Goal: Information Seeking & Learning: Check status

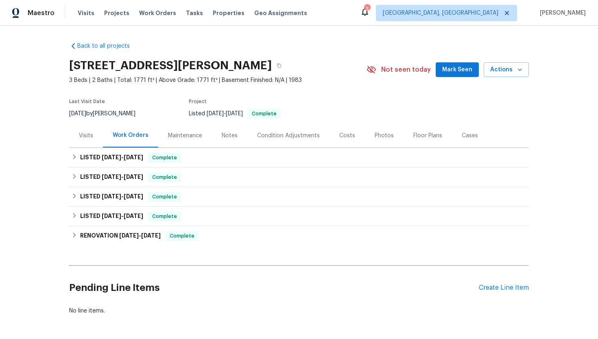
click at [89, 143] on div "Visits" at bounding box center [86, 135] width 34 height 24
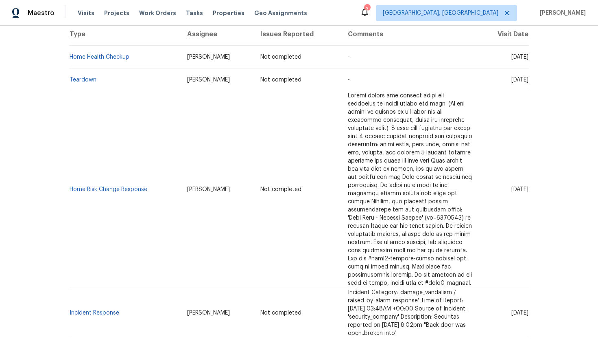
scroll to position [163, 0]
drag, startPoint x: 125, startPoint y: 252, endPoint x: 70, endPoint y: 254, distance: 54.6
click at [70, 287] on td "Incident Response" at bounding box center [125, 312] width 112 height 50
copy link "Incident Response"
drag, startPoint x: 496, startPoint y: 252, endPoint x: 527, endPoint y: 255, distance: 31.6
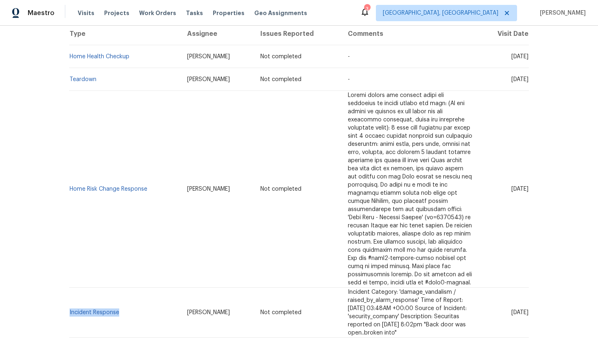
click at [527, 287] on td "[DATE]" at bounding box center [504, 312] width 50 height 50
copy span "[DATE]"
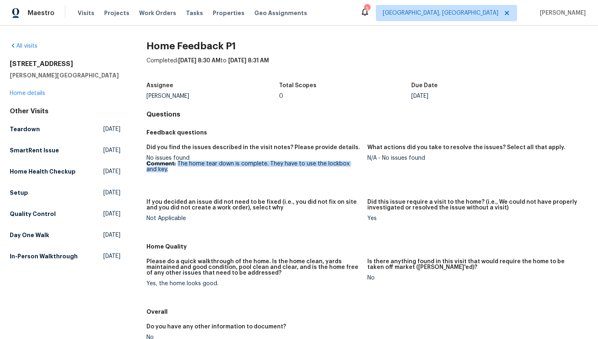
drag, startPoint x: 187, startPoint y: 171, endPoint x: 177, endPoint y: 164, distance: 12.0
click at [177, 164] on p "Comment: The home tear down is complete. They have to use the lockbox and key." at bounding box center [254, 166] width 214 height 11
copy p "The home tear down is complete. They have to use the lockbox and key."
click at [433, 163] on figure "What actions did you take to resolve the issues? Select all that apply. N/A - N…" at bounding box center [478, 166] width 221 height 45
drag, startPoint x: 431, startPoint y: 161, endPoint x: 382, endPoint y: 161, distance: 49.7
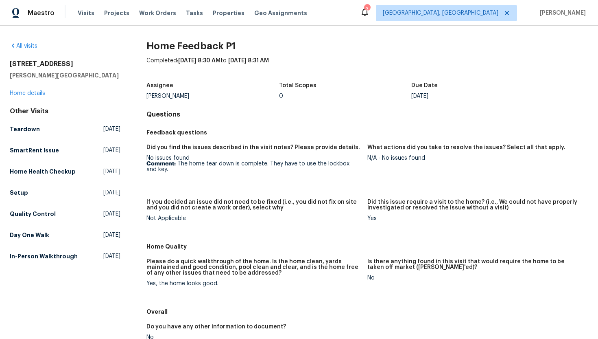
click at [382, 161] on figure "What actions did you take to resolve the issues? Select all that apply. N/A - N…" at bounding box center [478, 166] width 221 height 45
drag, startPoint x: 429, startPoint y: 160, endPoint x: 383, endPoint y: 160, distance: 46.4
click at [383, 160] on div "N/A - No issues found" at bounding box center [475, 158] width 214 height 6
copy div "No issues found"
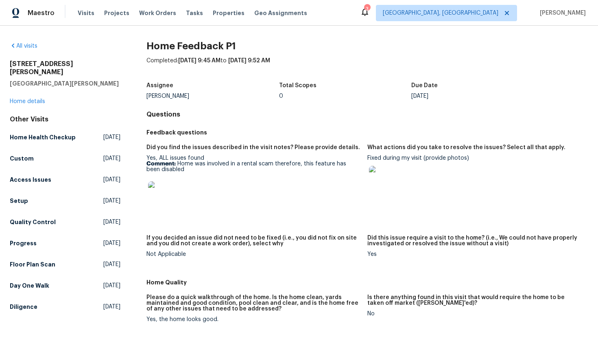
drag, startPoint x: 187, startPoint y: 179, endPoint x: 175, endPoint y: 167, distance: 17.8
click at [175, 166] on div "Yes, ALL issues found Comment: Home was involved in a rental scam therefore, th…" at bounding box center [254, 183] width 214 height 57
copy p
drag, startPoint x: 181, startPoint y: 172, endPoint x: 175, endPoint y: 163, distance: 10.3
click at [175, 163] on p "Comment: Home was involved in a rental scam therefore, this feature has been di…" at bounding box center [254, 166] width 214 height 11
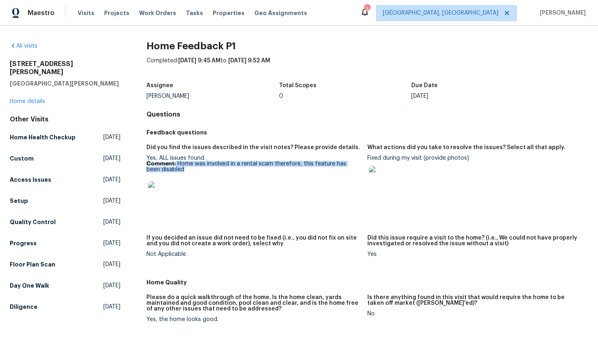
copy p "Home was involved in a rental scam therefore, this feature has been disabled"
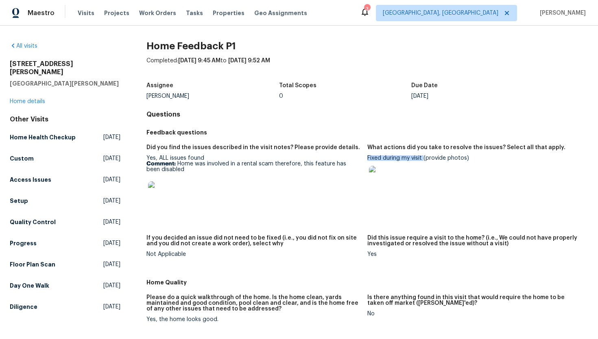
drag, startPoint x: 423, startPoint y: 158, endPoint x: 368, endPoint y: 158, distance: 55.4
click at [368, 158] on div "Fixed during my visit (provide photos)" at bounding box center [475, 176] width 214 height 42
copy div "Fixed during my visit"
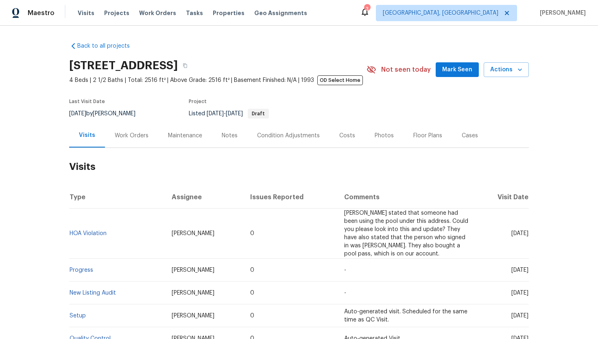
drag, startPoint x: 499, startPoint y: 233, endPoint x: 528, endPoint y: 235, distance: 29.4
click at [528, 235] on span "Wed, Jul 30 2025" at bounding box center [520, 233] width 17 height 6
copy span "Jul 30 2025"
click at [144, 132] on div "Work Orders" at bounding box center [132, 135] width 34 height 8
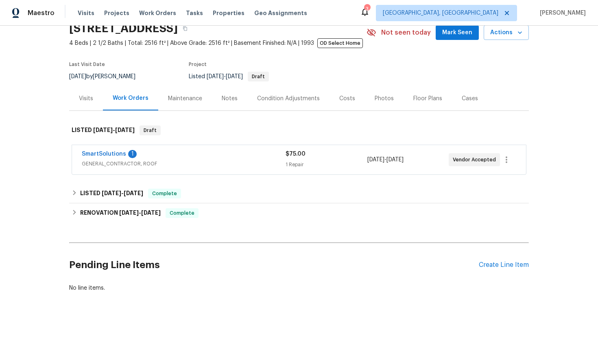
scroll to position [40, 0]
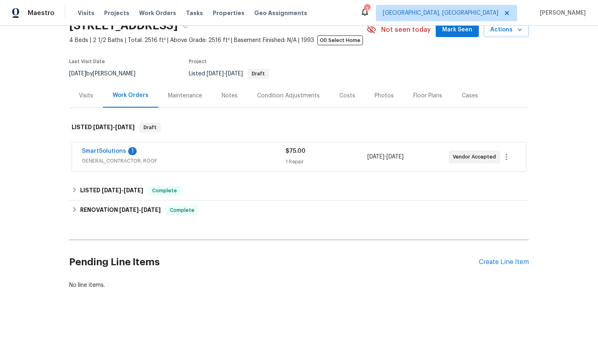
click at [164, 157] on span "GENERAL_CONTRACTOR, ROOF" at bounding box center [184, 161] width 204 height 8
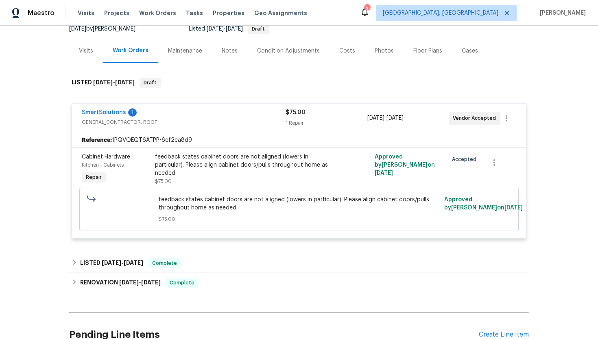
scroll to position [97, 0]
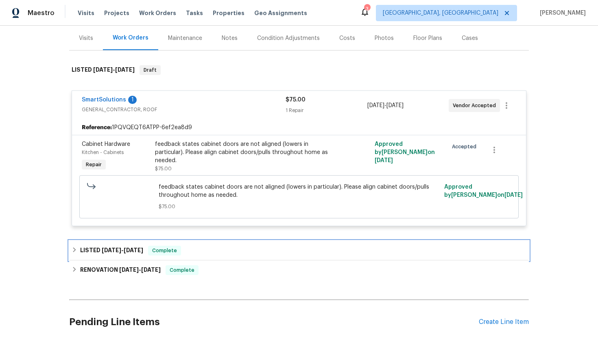
click at [159, 259] on div "LISTED 7/25/25 - 7/26/25 Complete" at bounding box center [299, 251] width 460 height 20
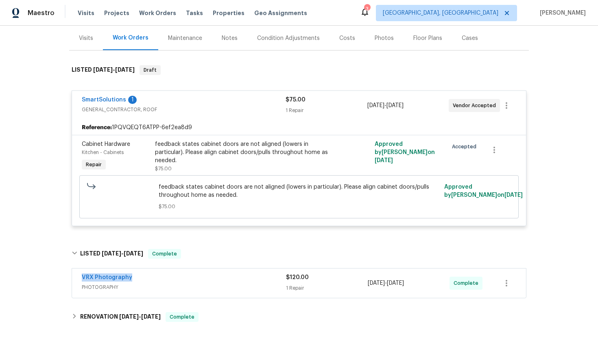
drag, startPoint x: 140, startPoint y: 276, endPoint x: 65, endPoint y: 269, distance: 75.3
click at [64, 268] on div "Back to all projects 9643 Whitewood Trl, Charlotte, NC 28269 4 Beds | 2 1/2 Bat…" at bounding box center [299, 182] width 598 height 313
copy link "VRX Photography"
drag, startPoint x: 431, startPoint y: 285, endPoint x: 361, endPoint y: 284, distance: 70.0
click at [361, 284] on div "VRX Photography PHOTOGRAPHY $120.00 1 Repair 7/25/2025 - 7/26/2025 Complete" at bounding box center [289, 283] width 415 height 20
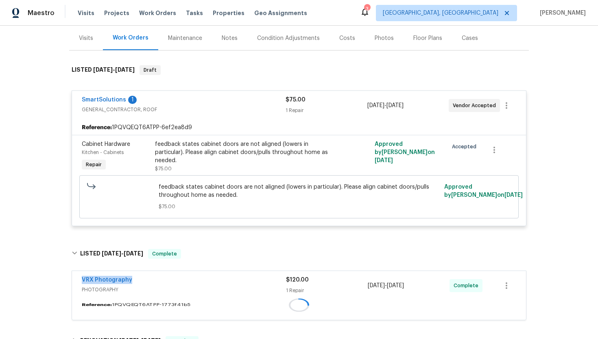
copy div "7/25/2025 - 7/26/2025"
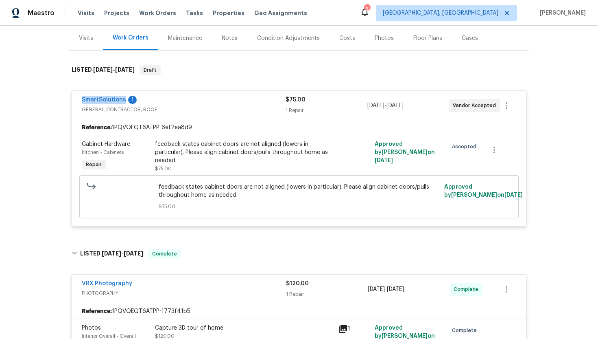
drag, startPoint x: 80, startPoint y: 99, endPoint x: 120, endPoint y: 104, distance: 40.2
click at [120, 104] on div "SmartSolutions 1 GENERAL_CONTRACTOR, ROOF $75.00 1 Repair 8/20/2025 - 8/22/2025…" at bounding box center [299, 105] width 454 height 29
copy link "SmartSolutions"
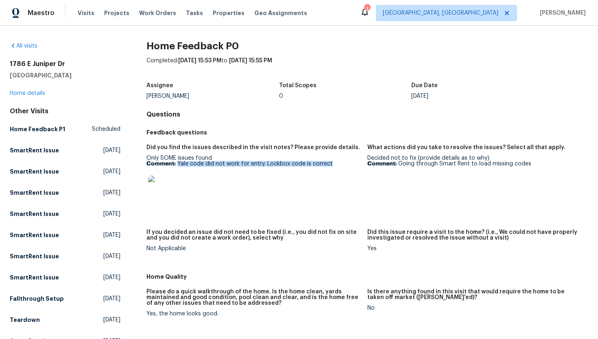
drag, startPoint x: 345, startPoint y: 165, endPoint x: 177, endPoint y: 165, distance: 167.7
click at [177, 165] on p "Comment: Yale code did not work for entry. Lockbox code is correct" at bounding box center [254, 164] width 214 height 6
copy p "Yale code did not work for entry. Lockbox code is correct"
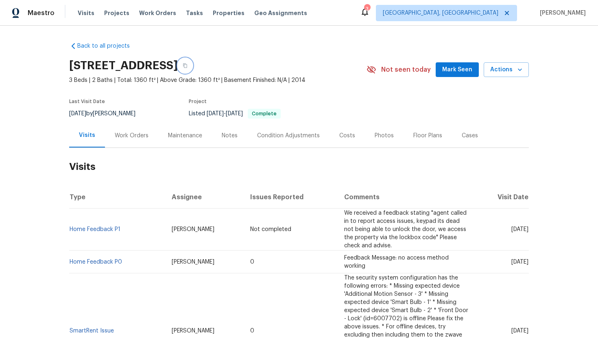
click at [188, 67] on icon "button" at bounding box center [185, 65] width 5 height 5
click at [93, 263] on link "Home Feedback P0" at bounding box center [96, 262] width 53 height 6
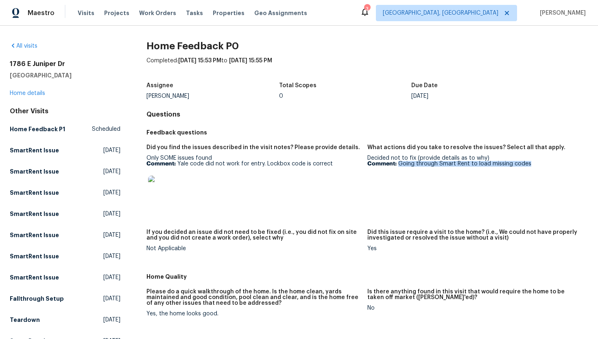
drag, startPoint x: 541, startPoint y: 164, endPoint x: 399, endPoint y: 165, distance: 142.0
click at [399, 165] on p "Comment: Going through Smart Rent to load missing codes" at bounding box center [475, 164] width 214 height 6
copy p "Going through Smart Rent to load missing codes"
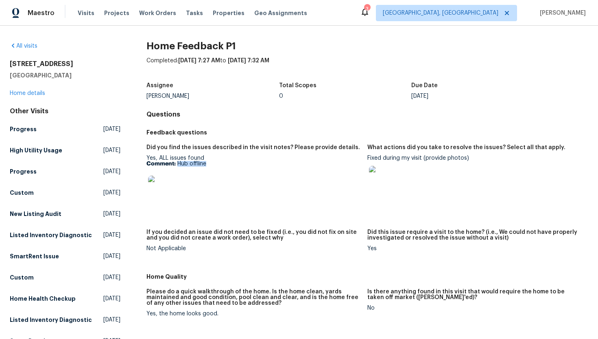
drag, startPoint x: 210, startPoint y: 164, endPoint x: 177, endPoint y: 164, distance: 33.4
click at [177, 164] on p "Comment: Hub offline" at bounding box center [254, 164] width 214 height 6
copy p "Hub offline"
copy div "Fixed during my visit"
drag, startPoint x: 424, startPoint y: 158, endPoint x: 368, endPoint y: 158, distance: 55.4
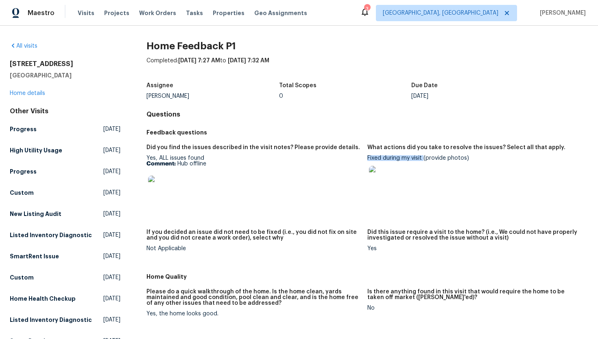
click at [368, 159] on div "Fixed during my visit (provide photos)" at bounding box center [475, 176] width 214 height 42
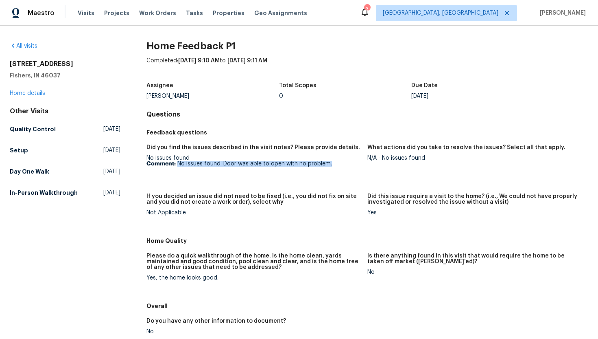
drag, startPoint x: 338, startPoint y: 165, endPoint x: 177, endPoint y: 164, distance: 161.6
click at [177, 164] on p "Comment: No issues found. Door was able to open with no problem.￼" at bounding box center [254, 164] width 214 height 6
copy p "No issues found. Door was able to open with no problem.￼"
drag, startPoint x: 429, startPoint y: 158, endPoint x: 381, endPoint y: 159, distance: 48.0
click at [381, 159] on div "N/A - No issues found" at bounding box center [475, 158] width 214 height 6
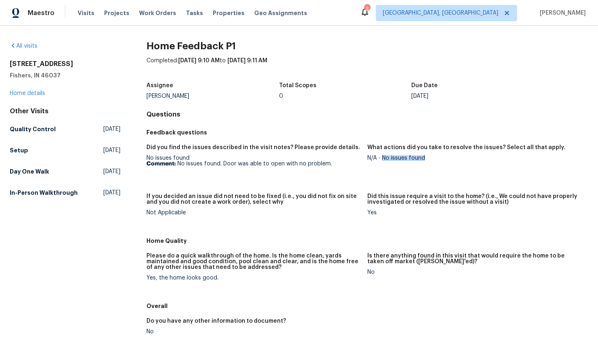
copy div "No issues found"
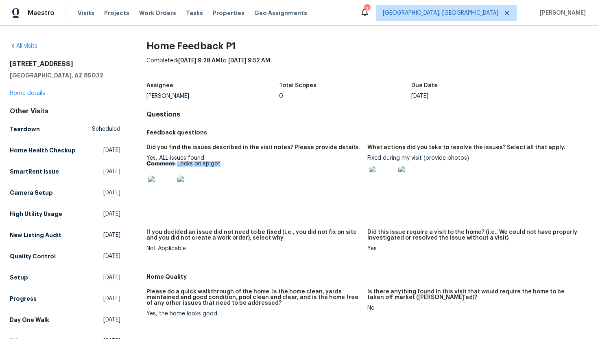
drag, startPoint x: 229, startPoint y: 164, endPoint x: 178, endPoint y: 163, distance: 50.9
click at [178, 164] on p "Comment: Locks on spigot" at bounding box center [254, 164] width 214 height 6
copy p "Locks on spigot"
click at [165, 190] on img at bounding box center [161, 188] width 26 height 26
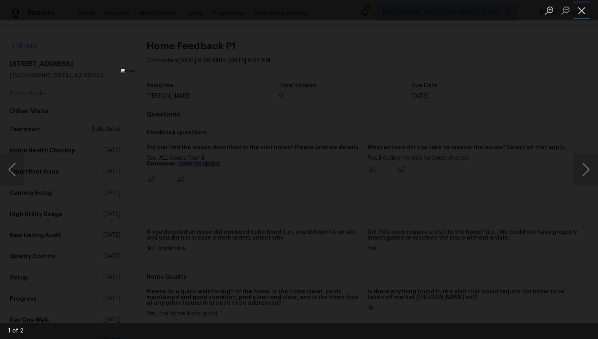
click at [581, 9] on button "Close lightbox" at bounding box center [582, 10] width 16 height 14
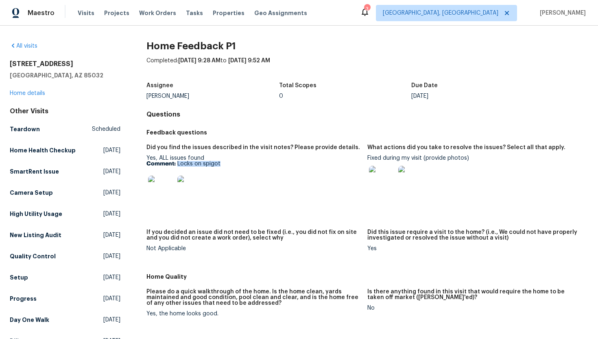
click at [190, 187] on img at bounding box center [190, 188] width 26 height 26
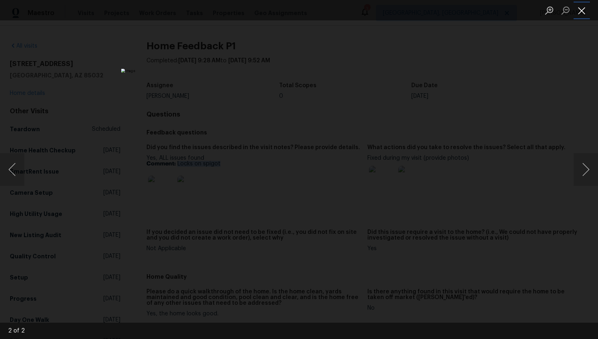
click at [581, 11] on button "Close lightbox" at bounding box center [582, 10] width 16 height 14
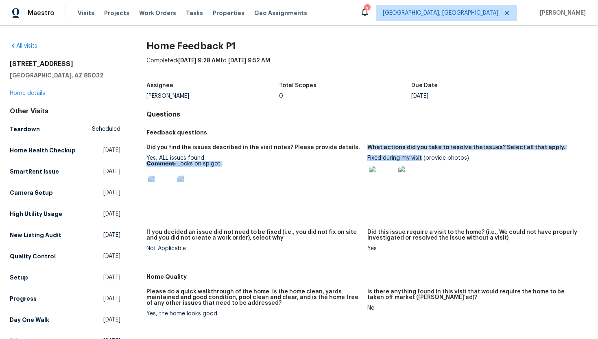
drag, startPoint x: 423, startPoint y: 158, endPoint x: 367, endPoint y: 158, distance: 55.8
click at [368, 158] on div "Fixed during my visit (provide photos)" at bounding box center [475, 176] width 214 height 42
copy div "Comment: Locks on spigot What actions did you take to resolve the issues? Selec…"
click at [274, 163] on p "Comment: Locks on spigot" at bounding box center [254, 164] width 214 height 6
drag, startPoint x: 422, startPoint y: 158, endPoint x: 367, endPoint y: 159, distance: 55.4
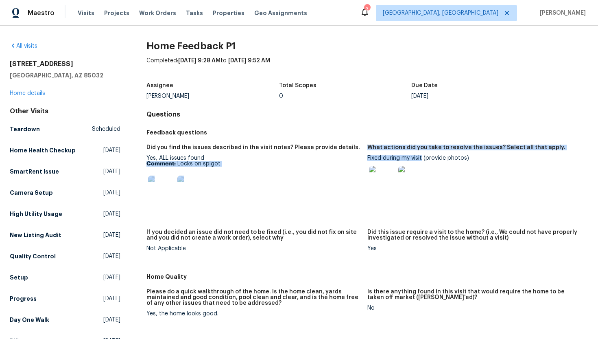
click at [368, 159] on div "Fixed during my visit (provide photos)" at bounding box center [475, 176] width 214 height 42
copy div "Comment: Locks on spigot What actions did you take to resolve the issues? Selec…"
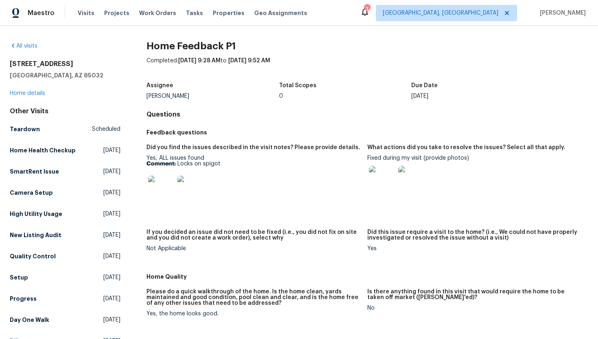
click at [370, 163] on div at bounding box center [382, 179] width 29 height 36
drag, startPoint x: 423, startPoint y: 159, endPoint x: 368, endPoint y: 159, distance: 54.5
click at [368, 159] on div "Fixed during my visit (provide photos)" at bounding box center [475, 176] width 214 height 42
copy div "Fixed during my visit"
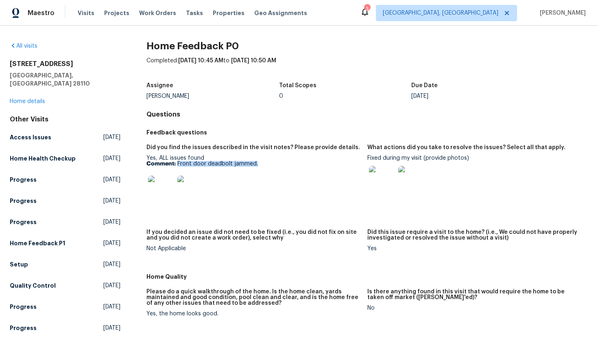
drag, startPoint x: 264, startPoint y: 165, endPoint x: 177, endPoint y: 165, distance: 87.5
click at [177, 165] on p "Comment: Front door deadbolt jammed." at bounding box center [254, 164] width 214 height 6
copy p "Front door deadbolt jammed."
drag, startPoint x: 423, startPoint y: 158, endPoint x: 366, endPoint y: 158, distance: 56.6
click at [367, 158] on div "Did you find the issues described in the visit notes? Please provide details. Y…" at bounding box center [368, 204] width 442 height 129
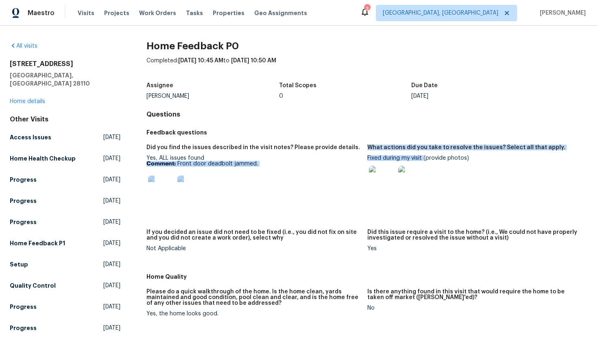
copy div "Comment: Front door deadbolt jammed. What actions did you take to resolve the i…"
click at [321, 186] on div at bounding box center [254, 189] width 214 height 36
drag, startPoint x: 422, startPoint y: 159, endPoint x: 368, endPoint y: 159, distance: 54.5
click at [368, 159] on div "Fixed during my visit (provide photos)" at bounding box center [475, 176] width 214 height 42
copy div "Fixed during my visit"
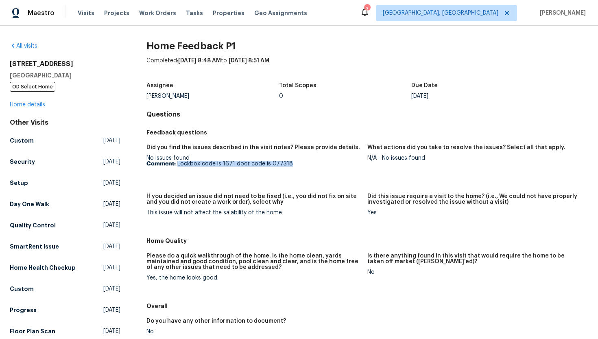
drag, startPoint x: 303, startPoint y: 165, endPoint x: 177, endPoint y: 164, distance: 126.2
click at [177, 164] on p "Comment: Lockbox code is 1671 door code is 077318" at bounding box center [254, 164] width 214 height 6
copy p "Lockbox code is 1671 door code is 077318"
click at [423, 160] on div "N/A - No issues found" at bounding box center [475, 158] width 214 height 6
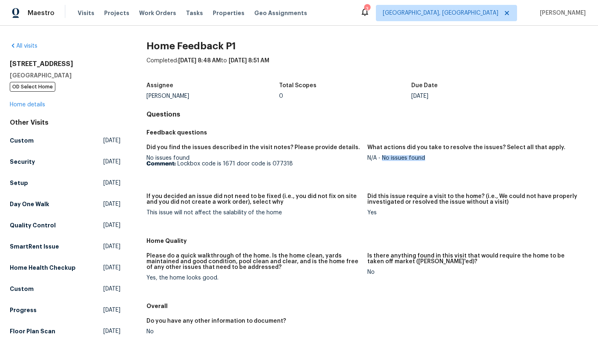
drag, startPoint x: 432, startPoint y: 159, endPoint x: 382, endPoint y: 159, distance: 50.1
click at [382, 159] on div "N/A - No issues found" at bounding box center [475, 158] width 214 height 6
copy div "No issues found"
drag, startPoint x: 298, startPoint y: 164, endPoint x: 177, endPoint y: 165, distance: 120.1
click at [177, 165] on p "Comment: Lockbox code is 1671 door code is 077318" at bounding box center [254, 164] width 214 height 6
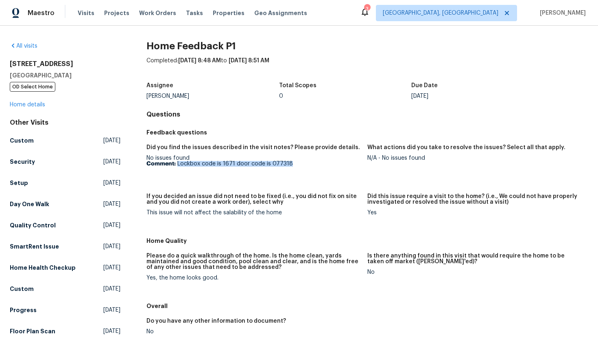
copy p "Lockbox code is 1671 door code is 077318"
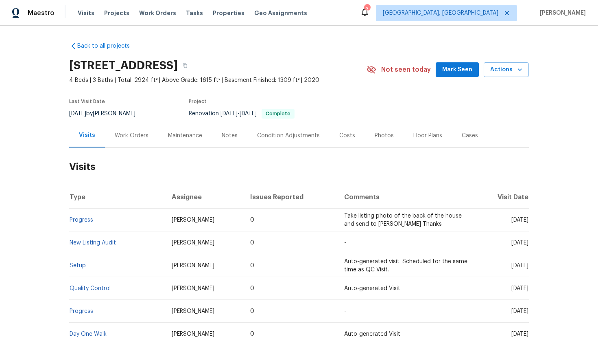
click at [118, 141] on div "Work Orders" at bounding box center [131, 135] width 53 height 24
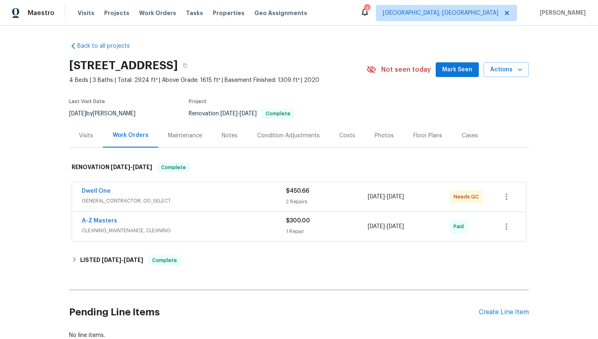
click at [83, 130] on div "Visits" at bounding box center [86, 135] width 34 height 24
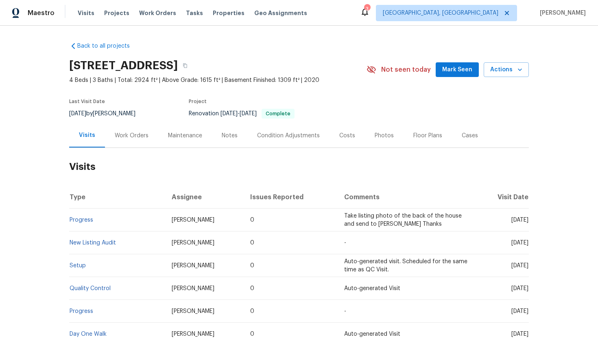
click at [132, 137] on div "Work Orders" at bounding box center [132, 135] width 34 height 8
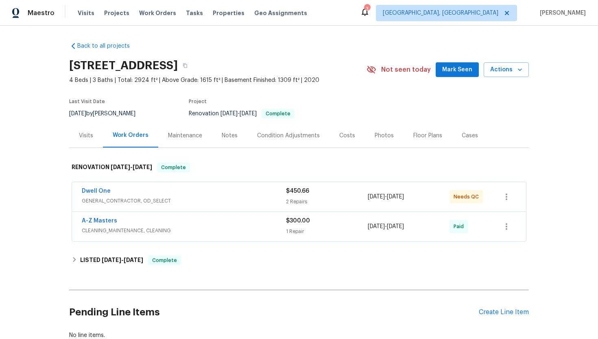
click at [191, 193] on div "Dwell One" at bounding box center [184, 192] width 204 height 10
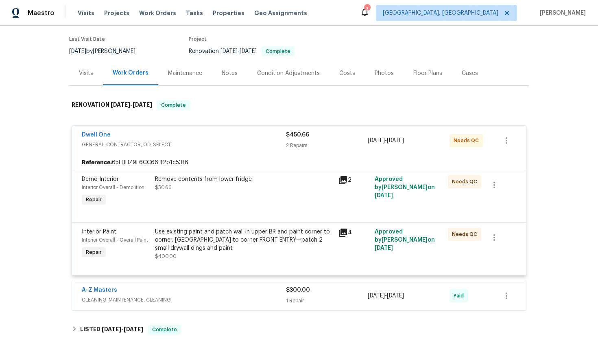
scroll to position [62, 0]
click at [82, 77] on div "Visits" at bounding box center [86, 74] width 14 height 8
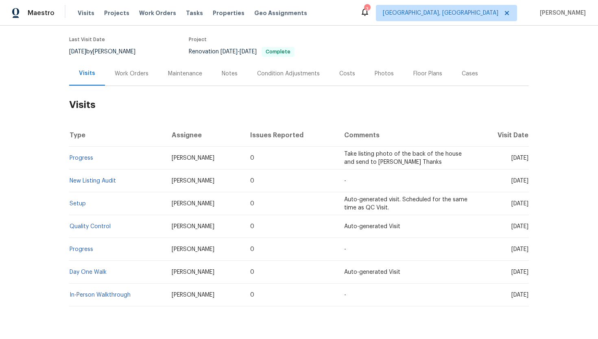
drag, startPoint x: 499, startPoint y: 158, endPoint x: 528, endPoint y: 161, distance: 29.0
click at [528, 161] on td "Tue, Jul 22 2025" at bounding box center [502, 158] width 53 height 23
copy span "Jul 22 2025"
click at [125, 76] on div "Work Orders" at bounding box center [132, 74] width 34 height 8
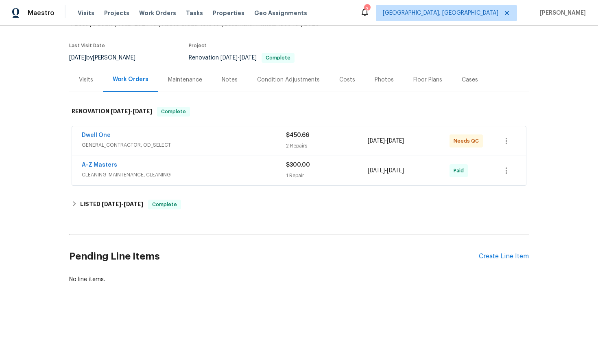
scroll to position [56, 0]
drag, startPoint x: 137, startPoint y: 166, endPoint x: 65, endPoint y: 166, distance: 71.6
click at [65, 166] on div "Back to all projects 1430 139th St E, Rosemount, MN 55068 4 Beds | 3 Baths | To…" at bounding box center [299, 182] width 598 height 313
copy link "A-Z Masters"
copy div "1 Repair 7/11/2025 - 7/15/2025"
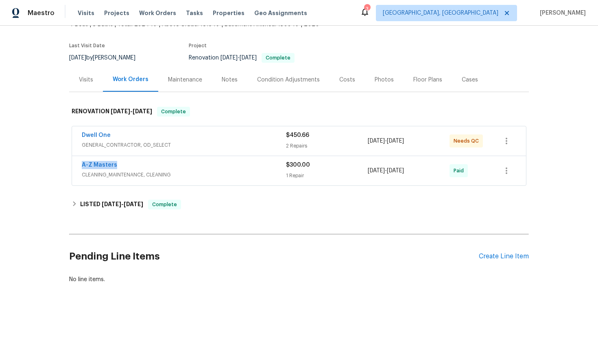
drag, startPoint x: 425, startPoint y: 168, endPoint x: 354, endPoint y: 168, distance: 70.4
click at [354, 168] on div "A-Z Masters CLEANING_MAINTENANCE, CLEANING $300.00 1 Repair 7/11/2025 - 7/15/20…" at bounding box center [289, 171] width 415 height 20
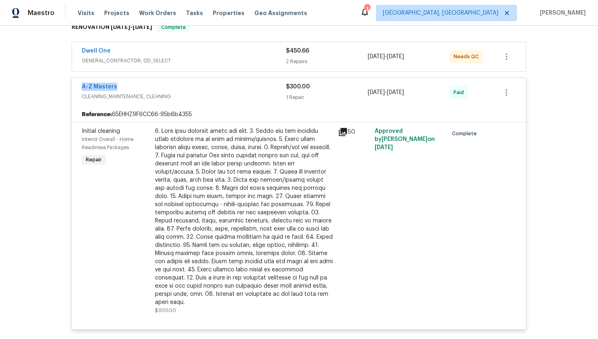
scroll to position [86, 0]
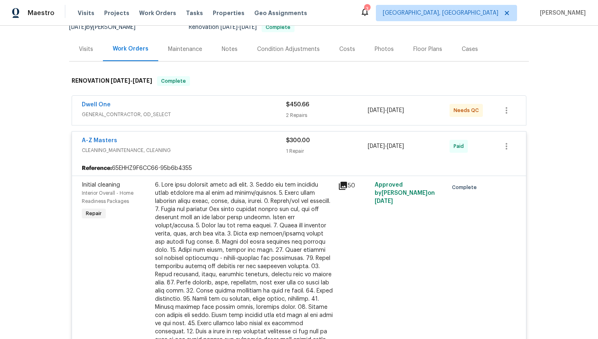
click at [192, 105] on div "Dwell One" at bounding box center [184, 106] width 204 height 10
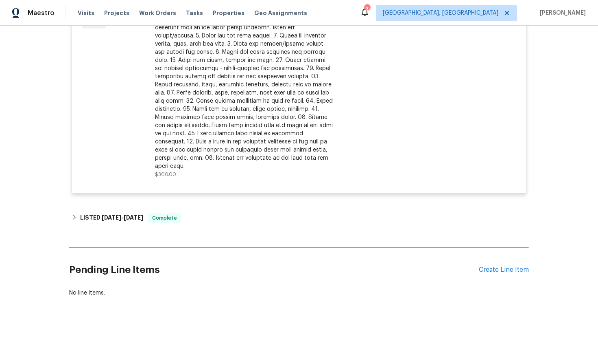
scroll to position [407, 0]
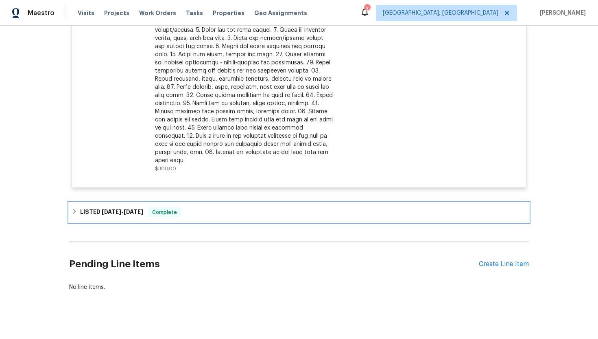
click at [143, 209] on span "7/23/25" at bounding box center [134, 212] width 20 height 6
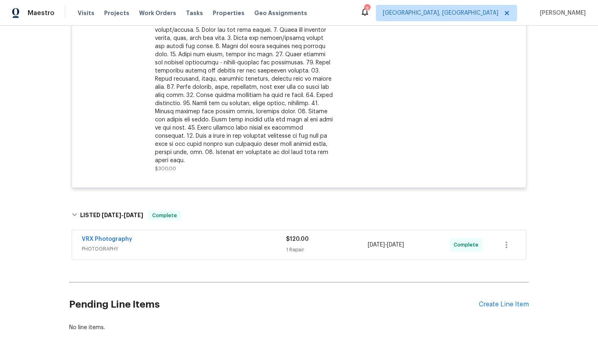
click at [176, 245] on span "PHOTOGRAPHY" at bounding box center [184, 249] width 204 height 8
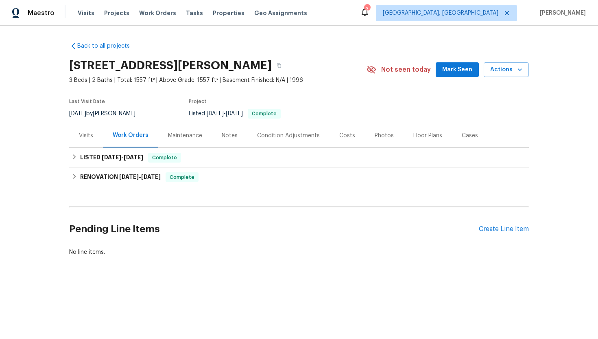
click at [83, 136] on div "Visits" at bounding box center [86, 135] width 14 height 8
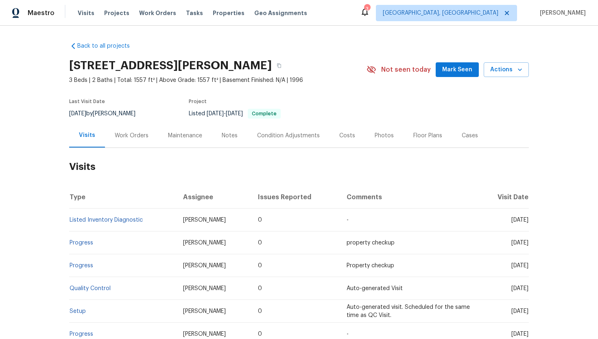
drag, startPoint x: 497, startPoint y: 220, endPoint x: 528, endPoint y: 220, distance: 31.7
click at [528, 220] on span "[DATE]" at bounding box center [520, 220] width 17 height 6
copy span "[DATE]"
click at [123, 135] on div "Work Orders" at bounding box center [132, 135] width 34 height 8
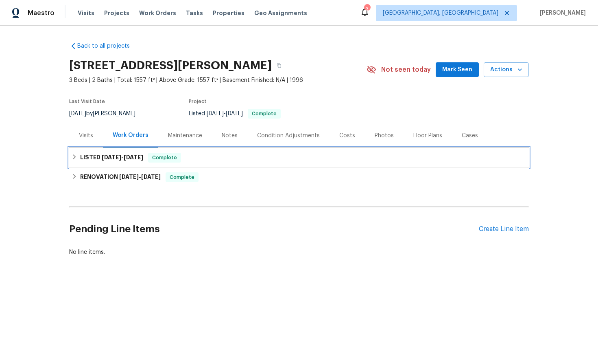
click at [139, 161] on h6 "LISTED [DATE] - [DATE]" at bounding box center [111, 158] width 63 height 10
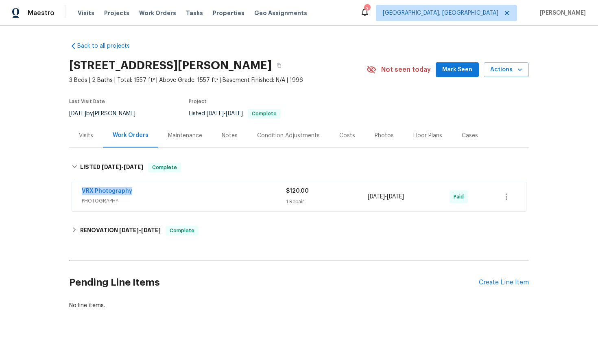
drag, startPoint x: 140, startPoint y: 191, endPoint x: 77, endPoint y: 190, distance: 63.1
click at [77, 190] on div "VRX Photography PHOTOGRAPHY $120.00 1 Repair [DATE] - [DATE] Paid" at bounding box center [299, 196] width 454 height 29
copy link "VRX Photography"
drag, startPoint x: 426, startPoint y: 195, endPoint x: 367, endPoint y: 196, distance: 59.0
click at [366, 196] on div "VRX Photography PHOTOGRAPHY $120.00 1 Repair [DATE] - [DATE] Paid" at bounding box center [289, 197] width 415 height 20
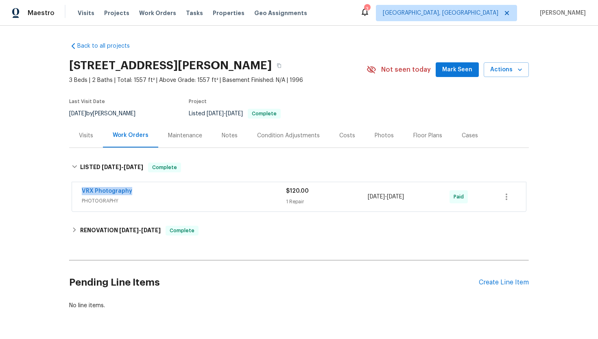
copy div "1 Repair [DATE] - [DATE]"
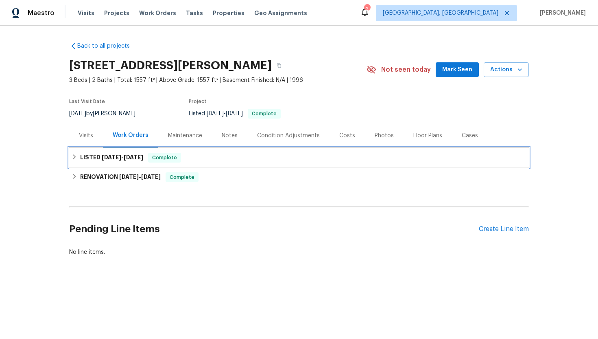
click at [154, 155] on div "Complete" at bounding box center [164, 158] width 33 height 10
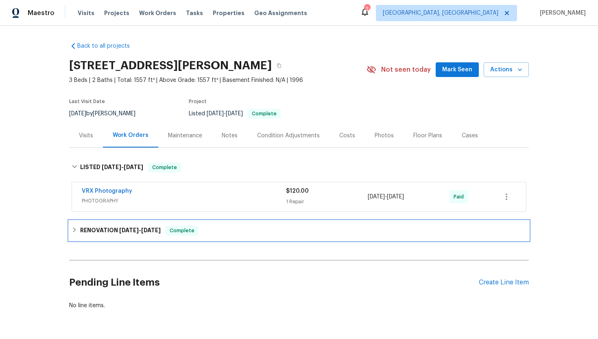
click at [169, 225] on div "RENOVATION 6/9/25 - 6/23/25 Complete" at bounding box center [299, 231] width 460 height 20
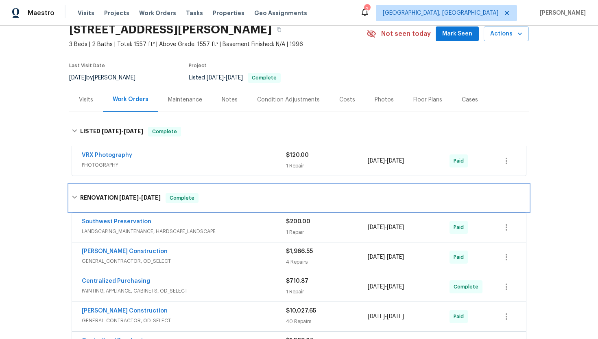
scroll to position [15, 0]
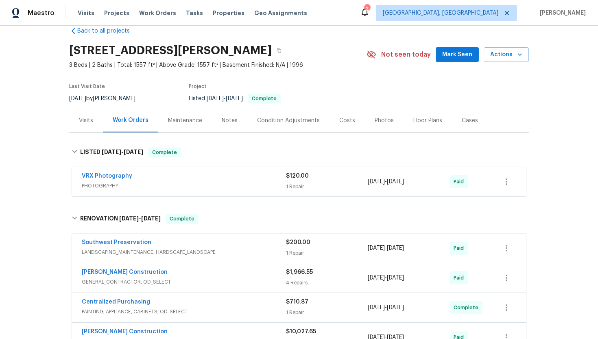
click at [91, 125] on div "Visits" at bounding box center [86, 120] width 34 height 24
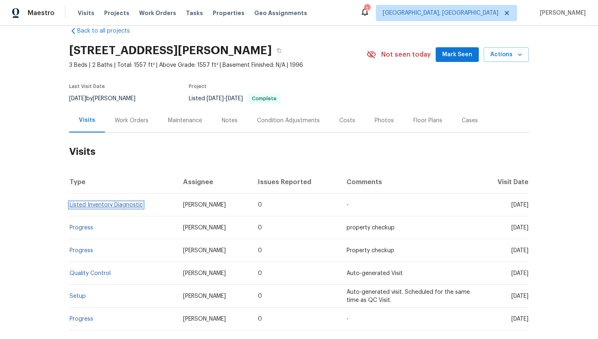
click at [105, 207] on link "Listed Inventory Diagnostic" at bounding box center [106, 205] width 73 height 6
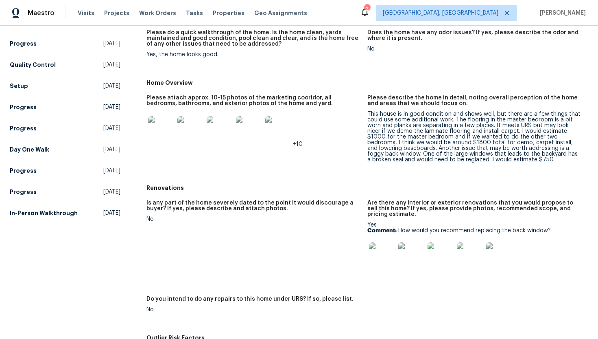
scroll to position [107, 0]
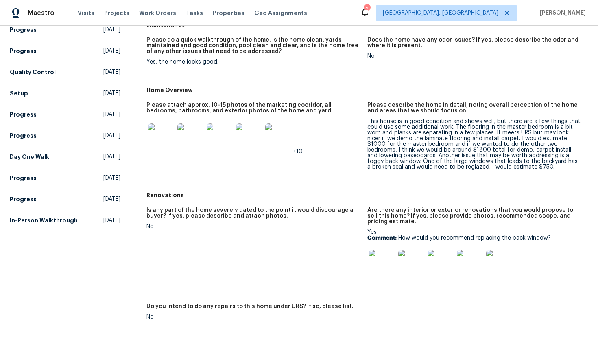
click at [489, 144] on div "This house is in good condition and shows well, but there are a few things that…" at bounding box center [475, 143] width 214 height 51
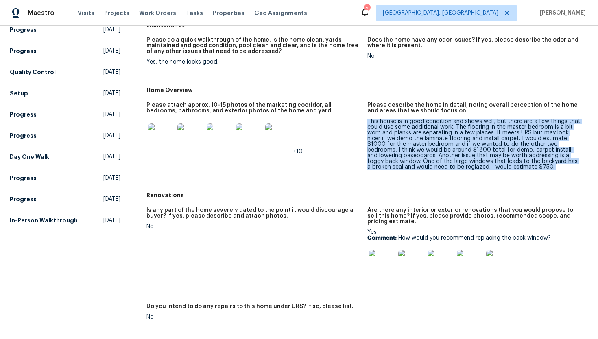
click at [489, 144] on div "This house is in good condition and shows well, but there are a few things that…" at bounding box center [475, 143] width 214 height 51
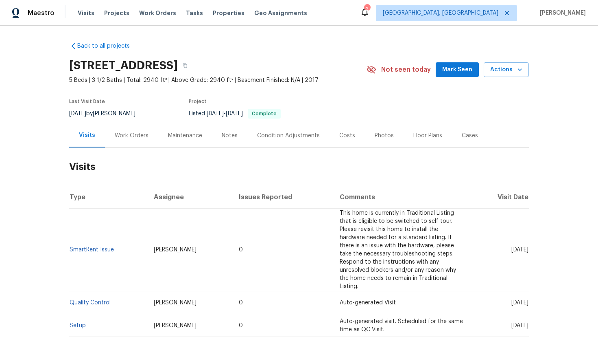
drag, startPoint x: 495, startPoint y: 246, endPoint x: 528, endPoint y: 248, distance: 33.5
click at [528, 248] on td "[DATE]" at bounding box center [500, 249] width 58 height 83
copy span "[DATE]"
click at [127, 143] on div "Work Orders" at bounding box center [131, 135] width 53 height 24
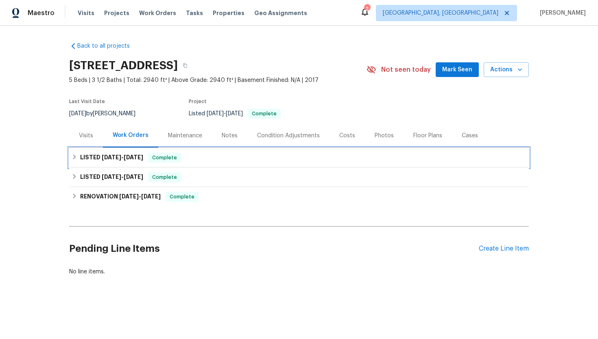
click at [140, 159] on span "[DATE]" at bounding box center [134, 157] width 20 height 6
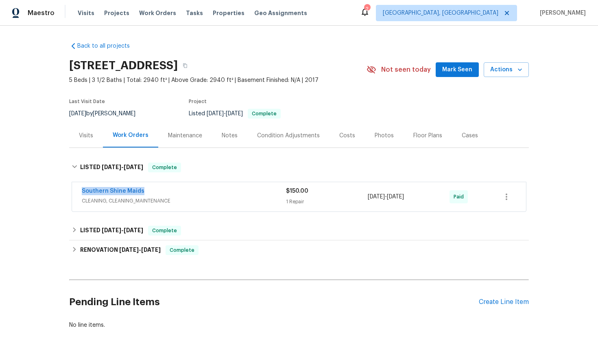
drag, startPoint x: 153, startPoint y: 192, endPoint x: 74, endPoint y: 189, distance: 79.0
click at [74, 189] on div "Southern Shine Maids CLEANING, CLEANING_MAINTENANCE $150.00 1 Repair [DATE] - […" at bounding box center [299, 196] width 454 height 29
copy link "Southern Shine Maids"
drag, startPoint x: 424, startPoint y: 198, endPoint x: 361, endPoint y: 199, distance: 63.1
click at [361, 199] on div "Southern Shine Maids CLEANING, CLEANING_MAINTENANCE $150.00 1 Repair [DATE] - […" at bounding box center [289, 197] width 415 height 20
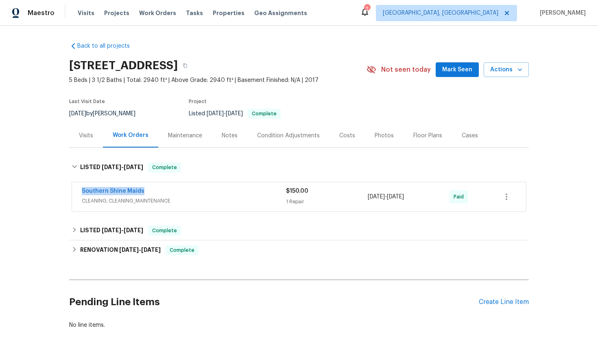
copy div "[DATE] - [DATE]"
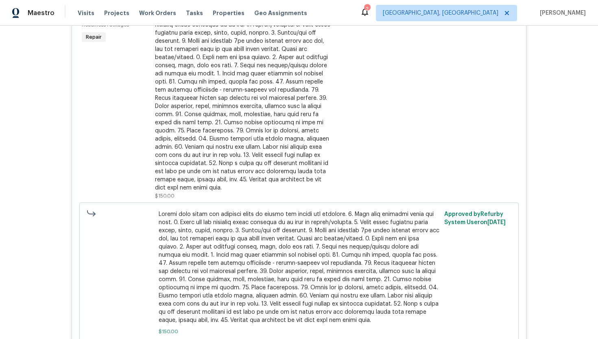
scroll to position [133, 0]
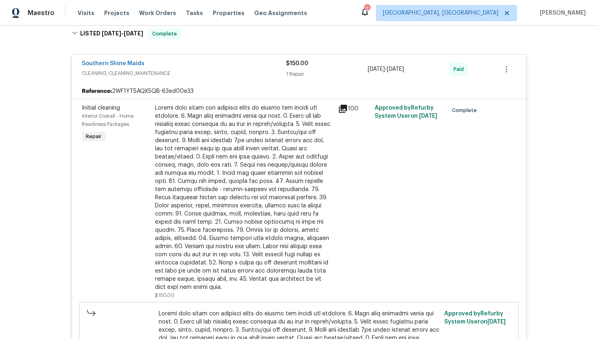
click at [323, 84] on div "Reference: 2WF1YT5AQX5QB-63ed00e33" at bounding box center [299, 91] width 454 height 15
drag, startPoint x: 129, startPoint y: 64, endPoint x: 77, endPoint y: 64, distance: 52.1
click at [77, 64] on div "Southern Shine Maids CLEANING, CLEANING_MAINTENANCE $150.00 1 Repair [DATE] - […" at bounding box center [299, 69] width 454 height 29
copy link "Southern Shine Maids"
